Goal: Transaction & Acquisition: Purchase product/service

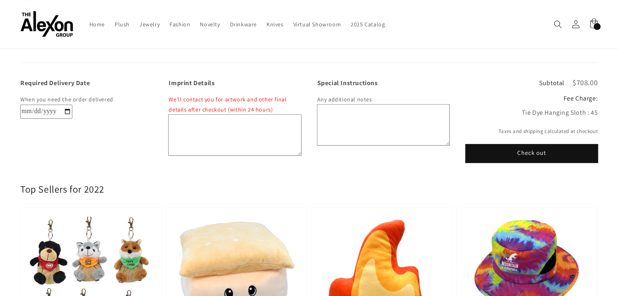
scroll to position [284, 0]
click at [564, 150] on button "Check out" at bounding box center [531, 154] width 132 height 18
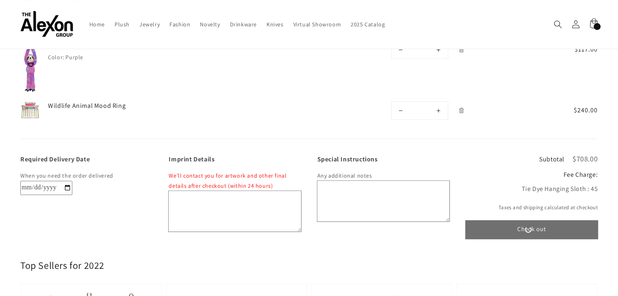
scroll to position [203, 0]
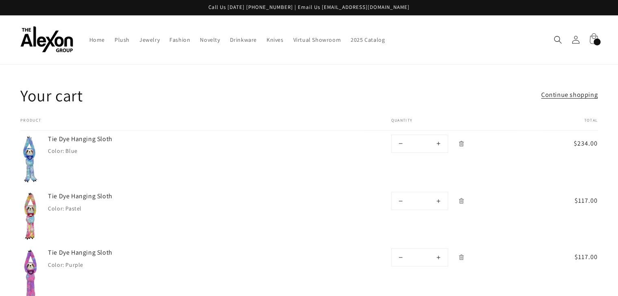
click at [593, 39] on div "145 items" at bounding box center [596, 42] width 7 height 7
click at [577, 38] on icon at bounding box center [575, 40] width 8 height 8
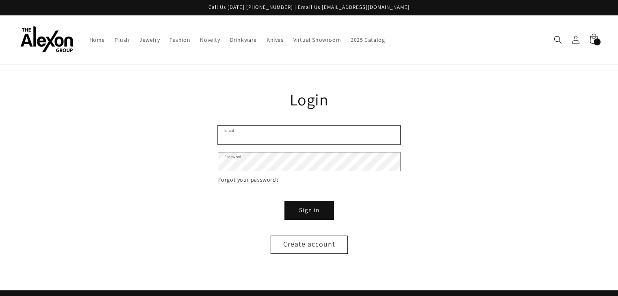
click at [238, 127] on input "Email" at bounding box center [309, 135] width 182 height 18
type input "**"
type input "**********"
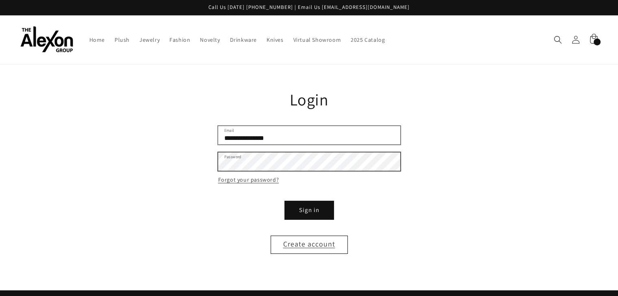
click at [285, 201] on button "Sign in" at bounding box center [309, 210] width 49 height 18
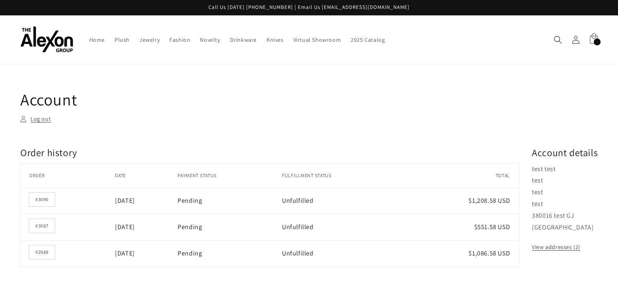
click at [598, 39] on div "144 items" at bounding box center [596, 42] width 7 height 7
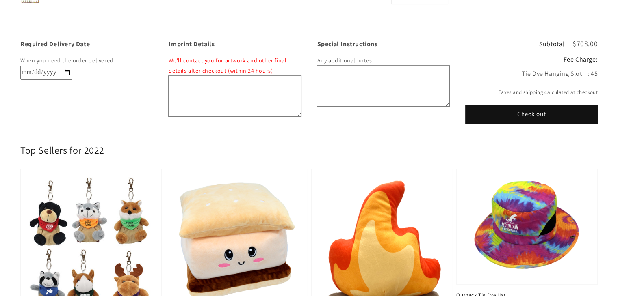
scroll to position [325, 0]
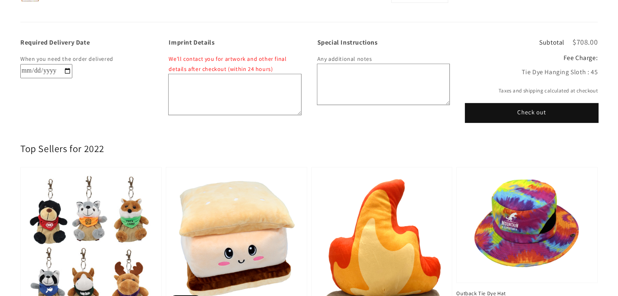
click at [512, 104] on button "Check out" at bounding box center [531, 113] width 132 height 18
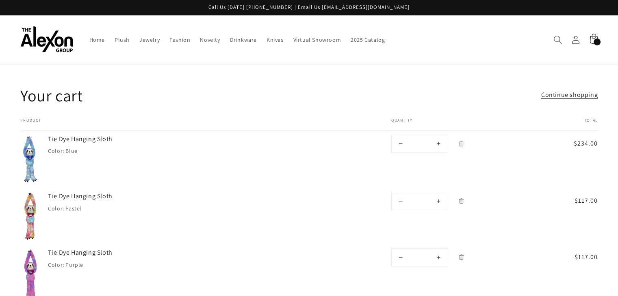
click at [556, 36] on icon "Search" at bounding box center [557, 39] width 9 height 9
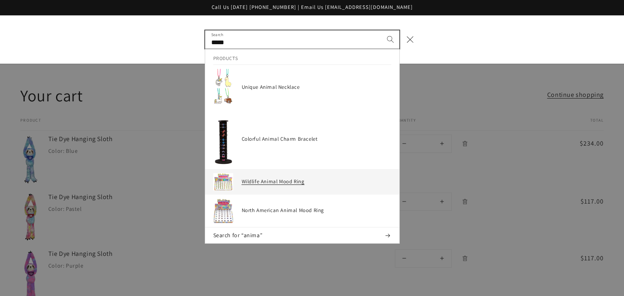
type input "*****"
click at [291, 179] on h3 "Wildlife Animal Mood Ring" at bounding box center [316, 182] width 149 height 7
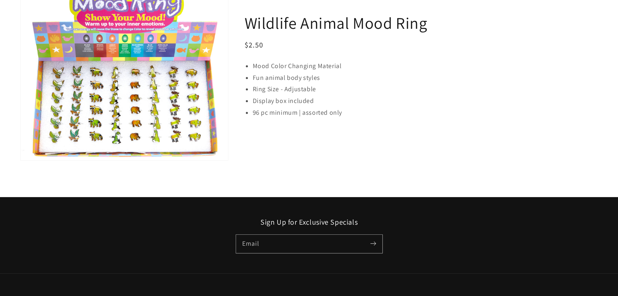
scroll to position [122, 0]
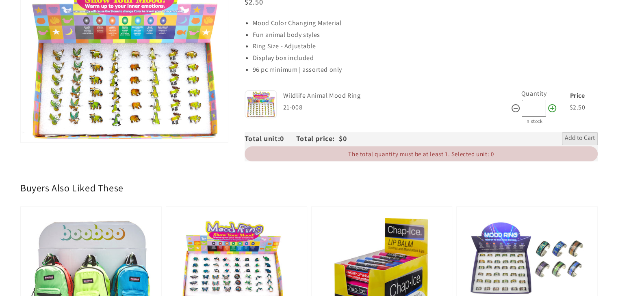
click at [553, 104] on icon at bounding box center [552, 108] width 8 height 8
type input "**"
click at [572, 134] on span "Add to Cart" at bounding box center [579, 139] width 30 height 10
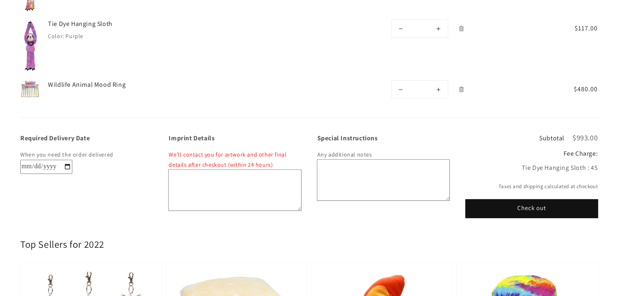
scroll to position [244, 0]
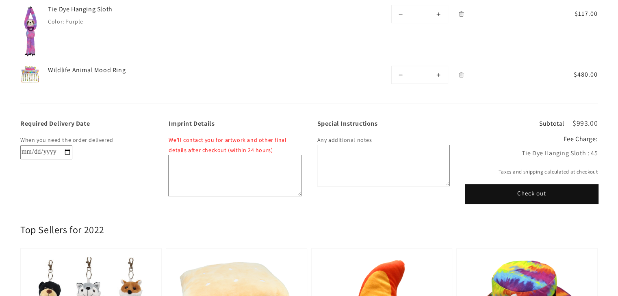
click at [547, 185] on button "Check out" at bounding box center [531, 194] width 132 height 18
